Goal: Task Accomplishment & Management: Complete application form

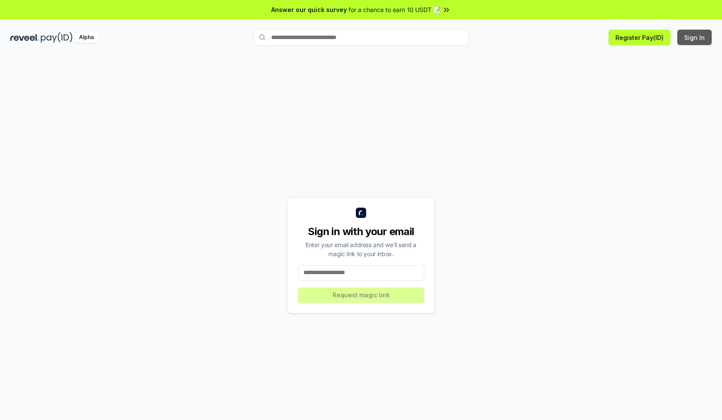
click at [695, 37] on button "Sign In" at bounding box center [694, 37] width 34 height 15
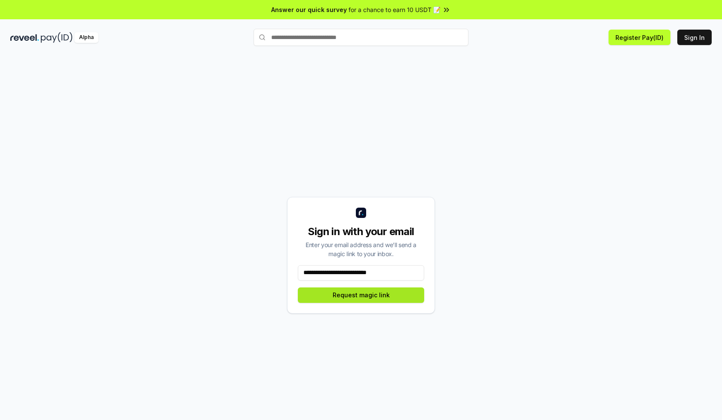
type input "**********"
click at [361, 295] on button "Request magic link" at bounding box center [361, 295] width 126 height 15
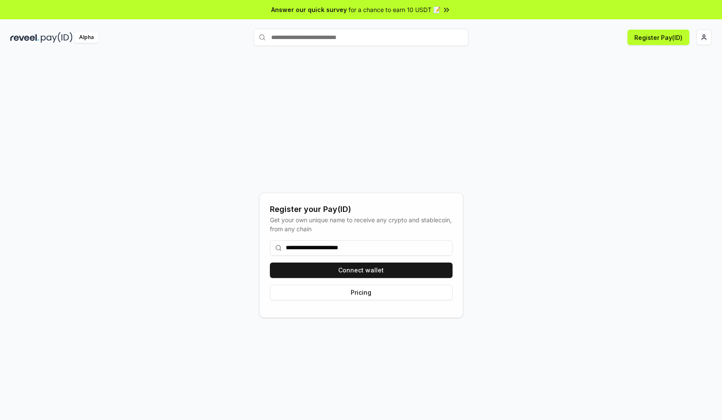
type input "**********"
